Goal: Navigation & Orientation: Find specific page/section

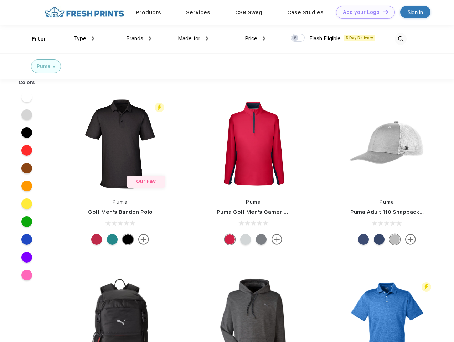
click at [363, 12] on link "Add your Logo Design Tool" at bounding box center [365, 12] width 59 height 12
click at [0, 0] on div "Design Tool" at bounding box center [0, 0] width 0 height 0
click at [383, 12] on link "Add your Logo Design Tool" at bounding box center [365, 12] width 59 height 12
click at [34, 39] on div "Filter" at bounding box center [39, 39] width 15 height 8
click at [84, 39] on span "Type" at bounding box center [80, 38] width 12 height 6
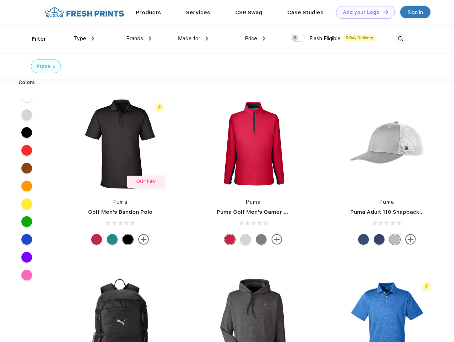
click at [139, 39] on span "Brands" at bounding box center [134, 38] width 17 height 6
click at [193, 39] on span "Made for" at bounding box center [189, 38] width 22 height 6
click at [255, 39] on span "Price" at bounding box center [251, 38] width 12 height 6
click at [298, 38] on div at bounding box center [298, 38] width 14 height 8
click at [296, 38] on input "checkbox" at bounding box center [293, 36] width 5 height 5
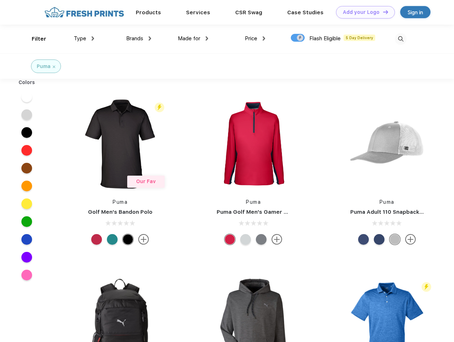
click at [401, 39] on img at bounding box center [401, 39] width 12 height 12
